Goal: Task Accomplishment & Management: Complete application form

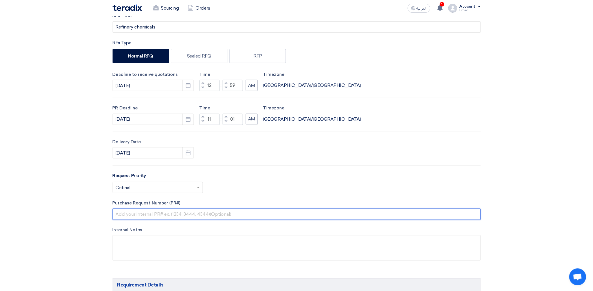
click at [154, 210] on input "text" at bounding box center [296, 214] width 368 height 11
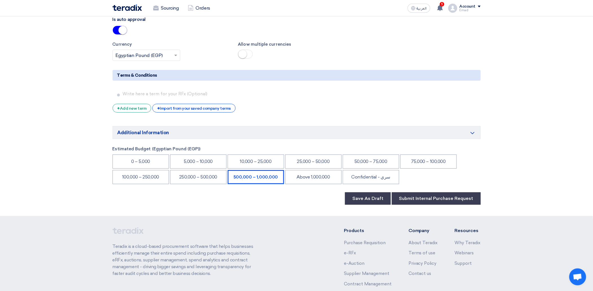
scroll to position [864, 0]
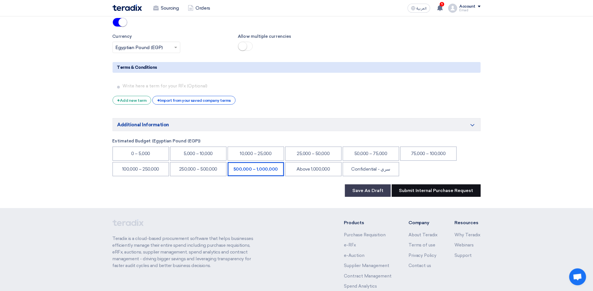
type input "10007867"
click at [429, 195] on button "Submit Internal Purchase Request" at bounding box center [436, 190] width 89 height 12
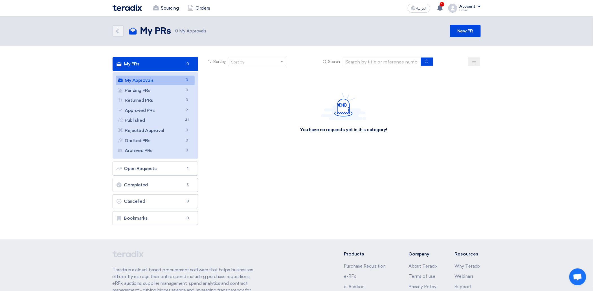
click at [229, 119] on div "You have no requests yet in this category!" at bounding box center [343, 112] width 274 height 85
click at [299, 46] on section "My PRs My PRs 0 My Approvals My Approvals 0 Pending PRs Pending PRs 0 Returned …" at bounding box center [296, 143] width 593 height 194
click at [334, 59] on span "Search" at bounding box center [334, 62] width 12 height 6
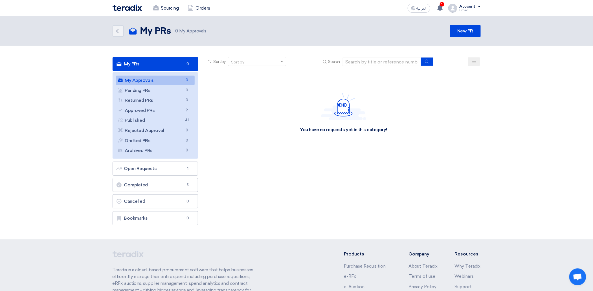
click at [330, 61] on span "Search" at bounding box center [334, 62] width 12 height 6
